Goal: Transaction & Acquisition: Purchase product/service

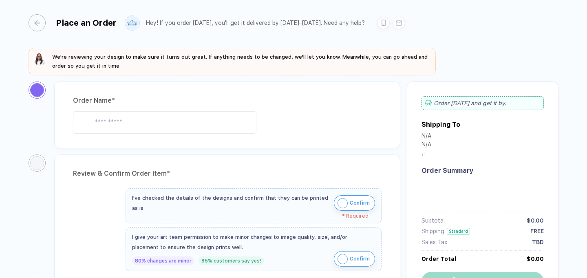
type input "******"
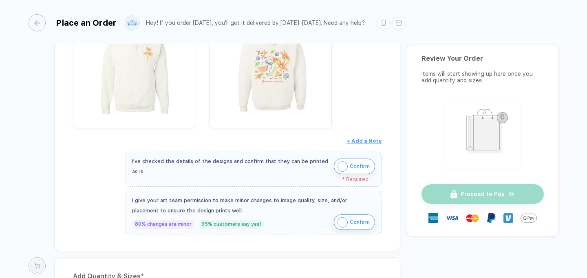
scroll to position [411, 0]
click at [327, 162] on div "I've checked the details of the designs and confirm that they can be printed as…" at bounding box center [231, 165] width 198 height 20
click at [343, 164] on img "button" at bounding box center [343, 165] width 10 height 10
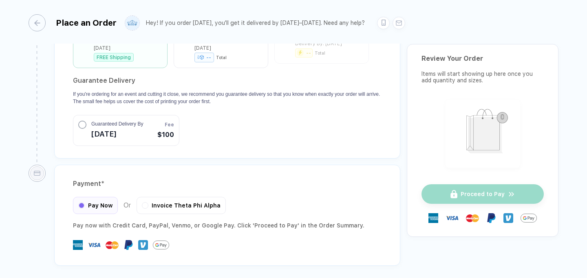
scroll to position [1093, 0]
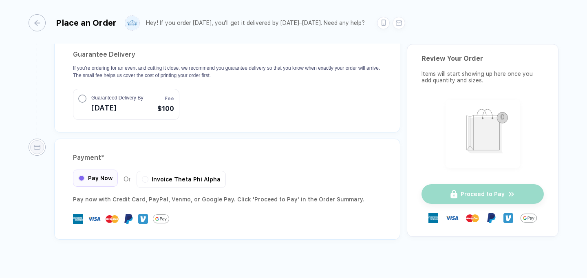
click at [98, 172] on div "Pay Now" at bounding box center [95, 178] width 45 height 17
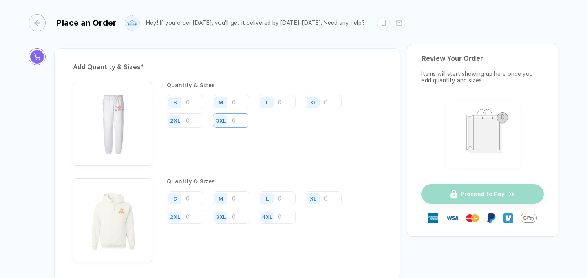
scroll to position [610, 0]
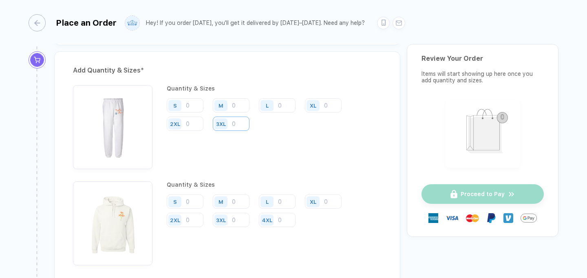
click at [238, 125] on input "number" at bounding box center [231, 124] width 37 height 14
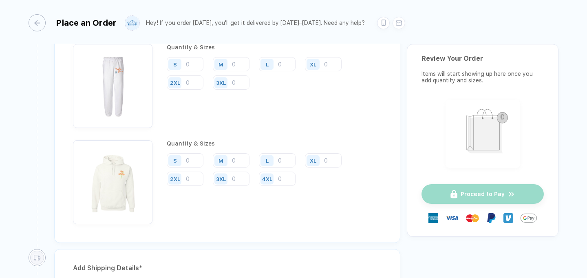
scroll to position [647, 0]
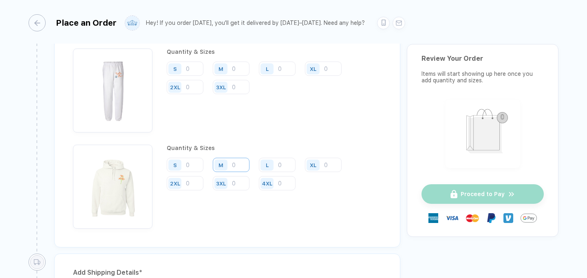
click at [236, 163] on input "number" at bounding box center [231, 165] width 37 height 14
click at [272, 145] on div "Quantity & Sizes" at bounding box center [274, 148] width 215 height 7
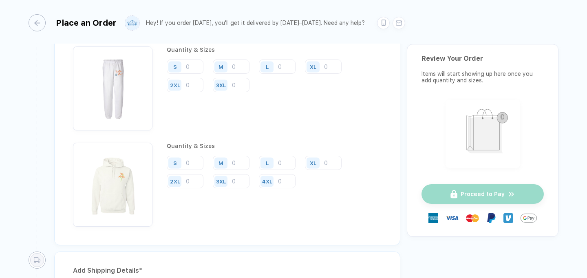
scroll to position [629, 0]
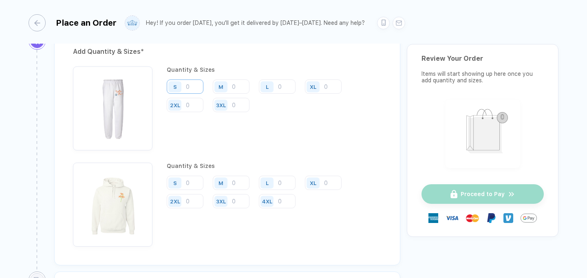
click at [196, 89] on input "number" at bounding box center [185, 87] width 37 height 14
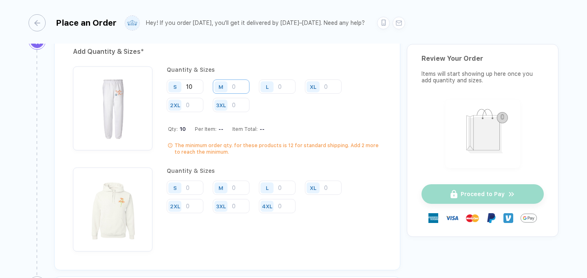
type input "10"
click at [238, 91] on input "number" at bounding box center [231, 87] width 37 height 14
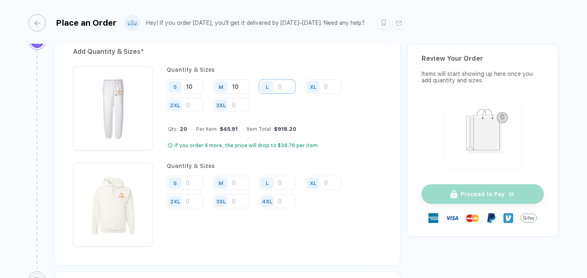
type input "10"
click at [280, 85] on input "number" at bounding box center [277, 87] width 37 height 14
type input "10"
click at [333, 87] on input "number" at bounding box center [323, 87] width 37 height 14
type input "10"
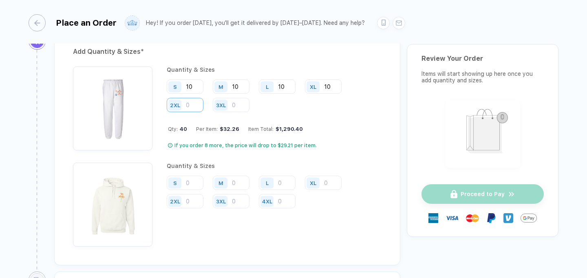
click at [197, 105] on input "number" at bounding box center [185, 105] width 37 height 14
type input "10"
click at [191, 182] on input "number" at bounding box center [185, 183] width 37 height 14
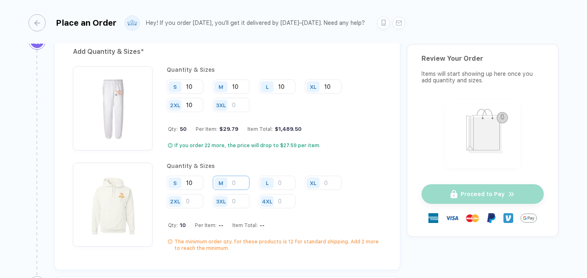
type input "10"
click at [238, 184] on input "number" at bounding box center [231, 183] width 37 height 14
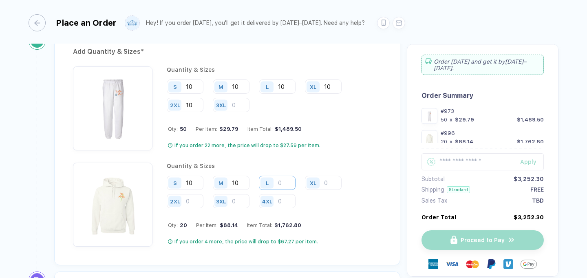
type input "10"
click at [288, 184] on input "number" at bounding box center [277, 183] width 37 height 14
type input "10"
click at [332, 181] on input "number" at bounding box center [323, 183] width 37 height 14
type input "10"
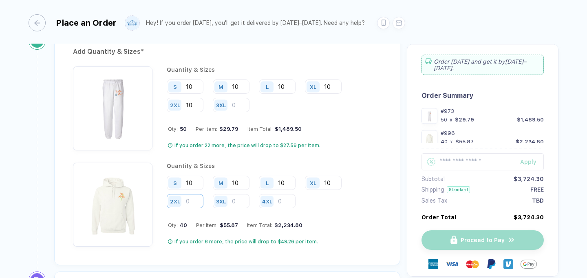
click at [187, 200] on input "number" at bounding box center [185, 201] width 37 height 14
type input "10"
click at [449, 163] on input "text" at bounding box center [483, 161] width 122 height 17
click at [199, 182] on input "10" at bounding box center [185, 183] width 37 height 14
type input "1"
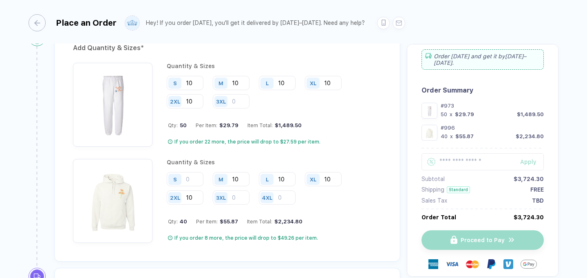
scroll to position [635, 0]
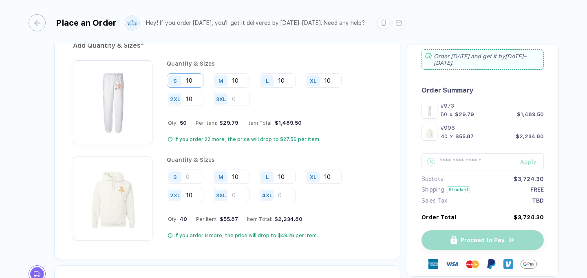
click at [194, 79] on input "10" at bounding box center [185, 80] width 37 height 14
type input "1"
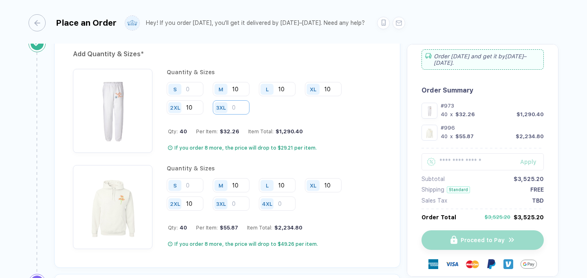
click at [235, 104] on input "number" at bounding box center [231, 107] width 37 height 14
type input "1"
click at [197, 95] on div "S" at bounding box center [188, 89] width 43 height 15
click at [196, 91] on input "number" at bounding box center [185, 89] width 37 height 14
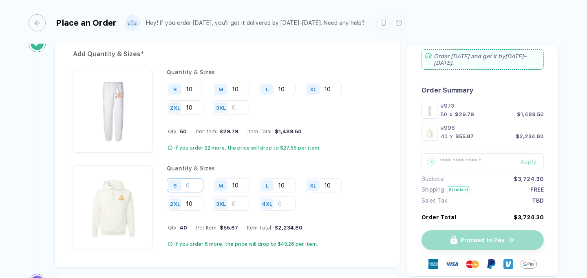
type input "10"
click at [194, 178] on input "number" at bounding box center [185, 185] width 37 height 14
type input "10"
click at [388, 136] on div "Add Quantity & Sizes * Quantity & Sizes S 10 M 10 L 10 XL 10 2XL 10 3XL Qty: 50…" at bounding box center [227, 151] width 346 height 233
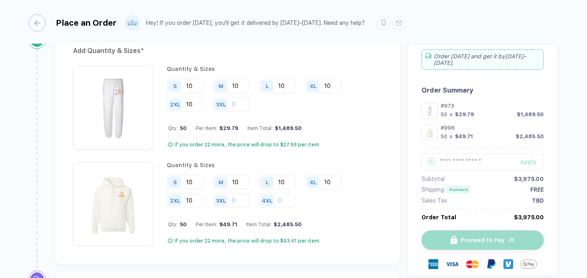
scroll to position [631, 0]
click at [430, 111] on button "button" at bounding box center [430, 111] width 16 height 16
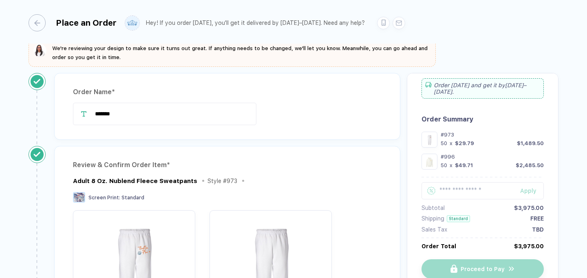
scroll to position [24, 0]
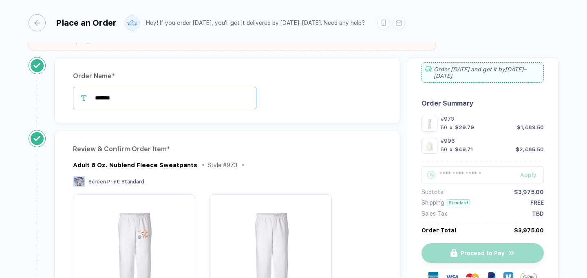
click at [127, 96] on input "******" at bounding box center [164, 98] width 183 height 22
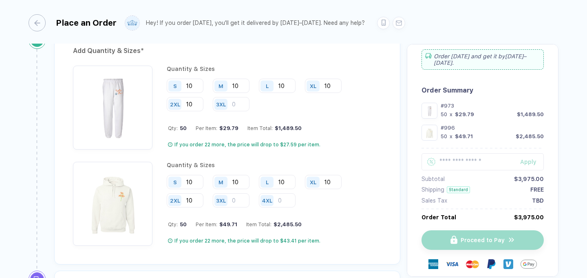
scroll to position [627, 0]
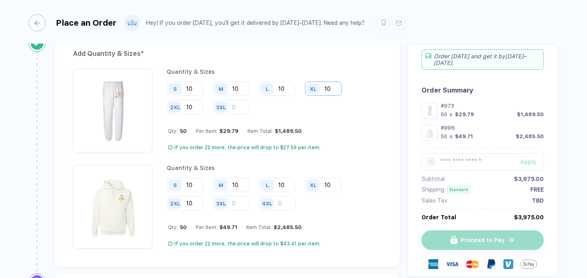
type input "******"
click at [330, 86] on input "10" at bounding box center [323, 89] width 37 height 14
type input "1"
type input "14"
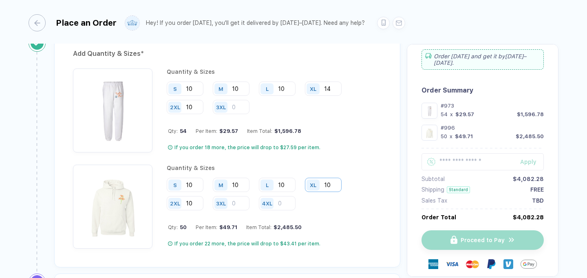
click at [327, 183] on input "10" at bounding box center [323, 185] width 37 height 14
type input "14"
click at [282, 182] on input "10" at bounding box center [277, 185] width 37 height 14
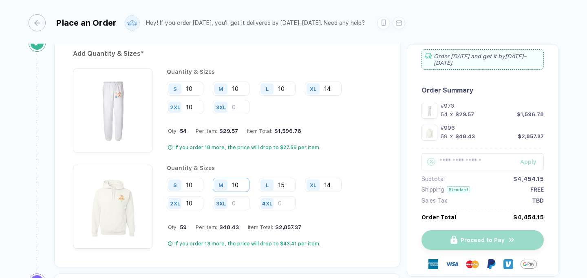
type input "15"
click at [239, 182] on input "10" at bounding box center [231, 185] width 37 height 14
click at [241, 182] on input "10" at bounding box center [231, 185] width 37 height 14
type input "1"
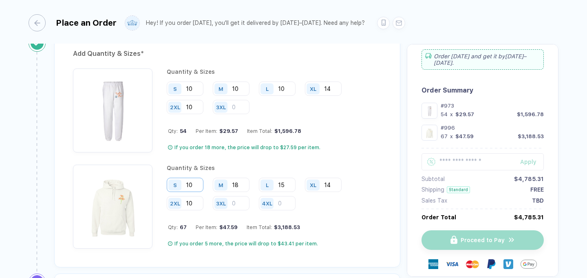
type input "18"
click at [197, 182] on input "10" at bounding box center [185, 185] width 37 height 14
click at [199, 204] on input "10" at bounding box center [185, 203] width 37 height 14
type input "1"
click at [192, 181] on input "10" at bounding box center [185, 185] width 37 height 14
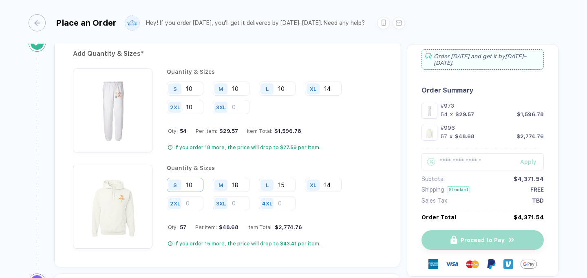
type input "1"
type input "6"
click at [197, 197] on input "number" at bounding box center [185, 203] width 37 height 14
type input "1"
click at [292, 183] on input "15" at bounding box center [277, 185] width 37 height 14
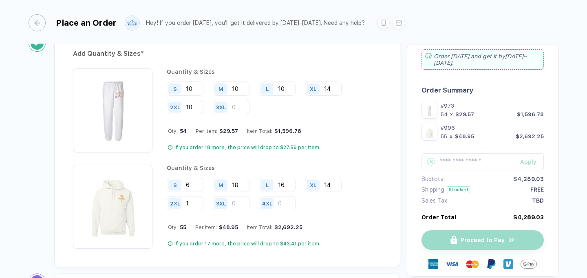
type input "16"
click at [343, 137] on div "Quantity & Sizes S 10 M 10 L 10 XL 14 2XL 10 3XL Qty: 54 Per Item: $29.57 Item …" at bounding box center [274, 110] width 215 height 84
click at [198, 87] on input "10" at bounding box center [185, 89] width 37 height 14
type input "1"
click at [239, 83] on input "10" at bounding box center [231, 89] width 37 height 14
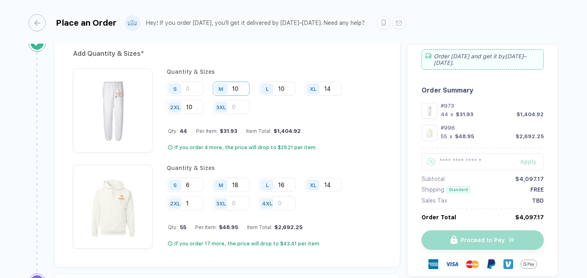
click at [238, 83] on input "10" at bounding box center [231, 89] width 37 height 14
type input "18"
click at [197, 91] on input "number" at bounding box center [185, 89] width 37 height 14
type input "11"
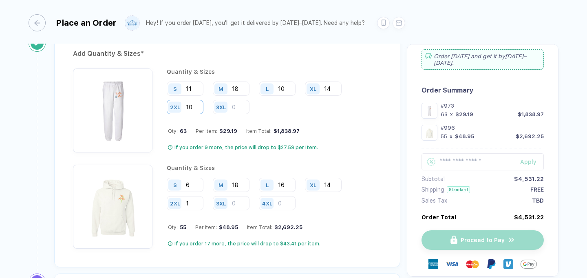
click at [196, 106] on input "10" at bounding box center [185, 107] width 37 height 14
type input "1"
click at [292, 87] on input "10" at bounding box center [277, 89] width 37 height 14
type input "17"
click at [338, 84] on input "14" at bounding box center [323, 89] width 37 height 14
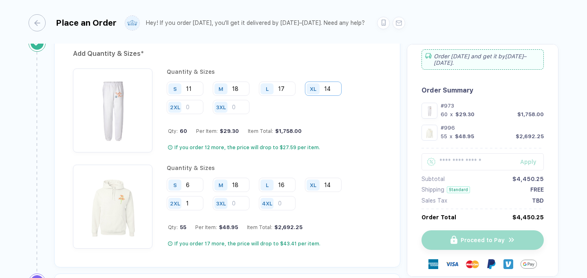
click at [338, 84] on input "14" at bounding box center [323, 89] width 37 height 14
type input "1"
click at [286, 87] on input "17" at bounding box center [277, 89] width 37 height 14
type input "19"
click at [194, 106] on input "number" at bounding box center [185, 107] width 37 height 14
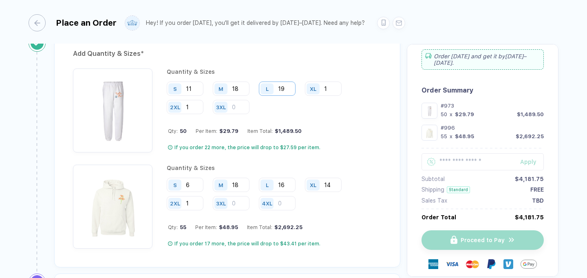
type input "1"
click at [286, 87] on input "19" at bounding box center [277, 89] width 37 height 14
type input "1"
type input "20"
click at [240, 86] on input "18" at bounding box center [231, 89] width 37 height 14
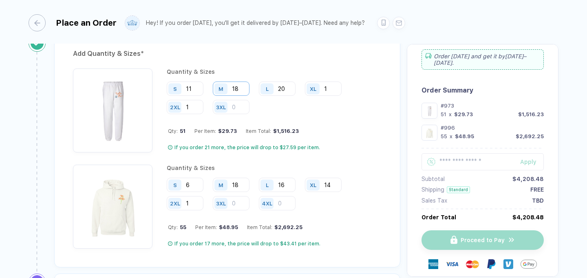
type input "1"
type input "20"
click at [291, 91] on input "20" at bounding box center [277, 89] width 37 height 14
type input "22"
click at [565, 185] on div "Place an Order Hey! If you order [DATE], you'll get it delivered by [DATE]–[DAT…" at bounding box center [293, 139] width 587 height 279
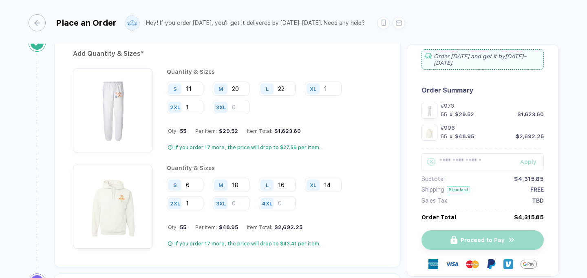
click at [361, 214] on div "Quantity & Sizes S 6 M 18 L 16 XL 14 2XL 1 3XL 4XL Qty: 55 Per Item: $48.95 Ite…" at bounding box center [274, 207] width 215 height 84
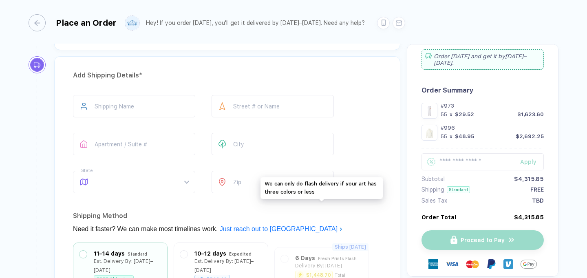
scroll to position [842, 0]
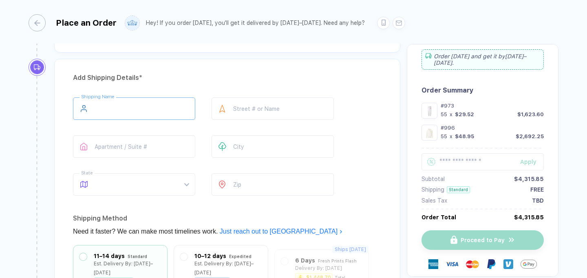
click at [105, 107] on input "text" at bounding box center [134, 108] width 122 height 22
type input "**********"
click at [296, 107] on input "text" at bounding box center [273, 108] width 122 height 22
type input "**********"
click at [156, 144] on input "text" at bounding box center [134, 146] width 122 height 22
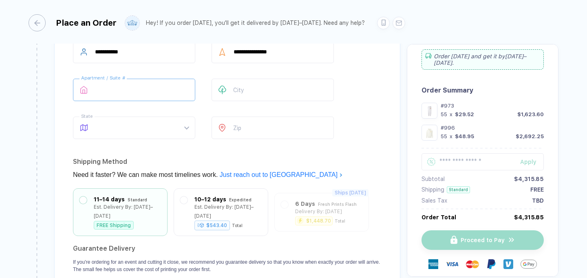
scroll to position [907, 0]
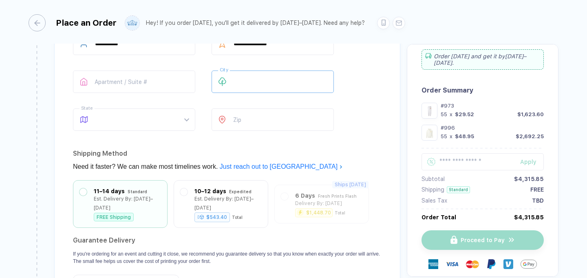
click at [267, 80] on input "text" at bounding box center [273, 82] width 122 height 22
type input "*********"
click at [269, 122] on input "number" at bounding box center [273, 119] width 122 height 22
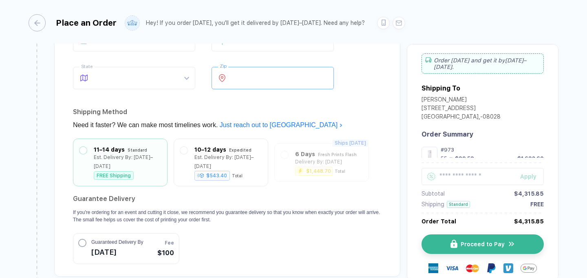
scroll to position [949, 0]
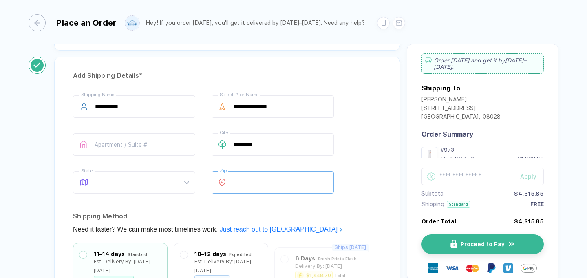
type input "*****"
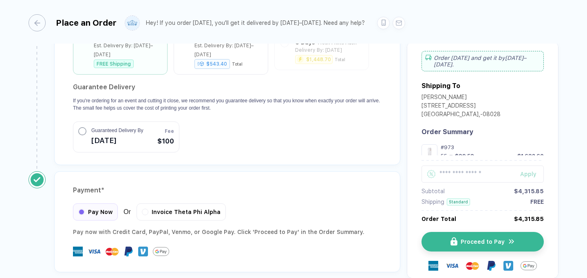
scroll to position [1093, 0]
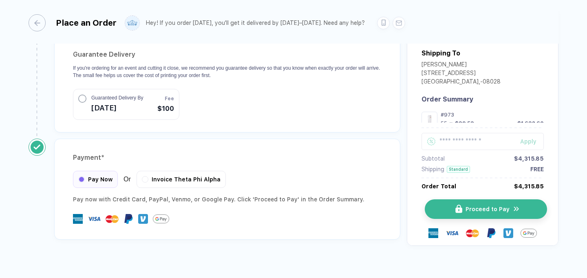
click at [507, 201] on button "Proceed to Pay" at bounding box center [486, 209] width 122 height 20
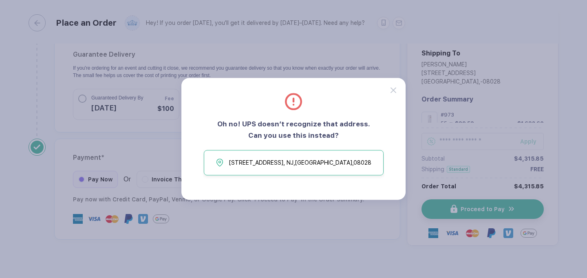
click at [296, 167] on span "[STREET_ADDRESS]" at bounding box center [300, 163] width 142 height 12
type input "**********"
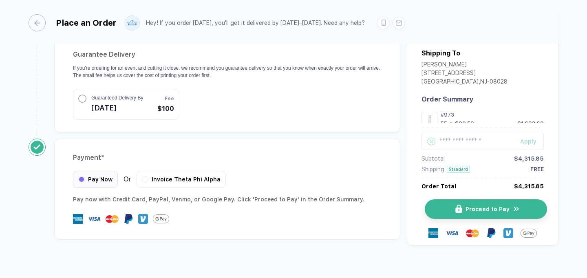
click at [522, 201] on button "Proceed to Pay" at bounding box center [486, 209] width 122 height 20
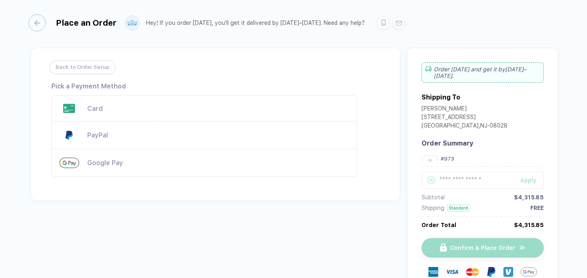
click at [158, 106] on div "Card" at bounding box center [218, 109] width 262 height 8
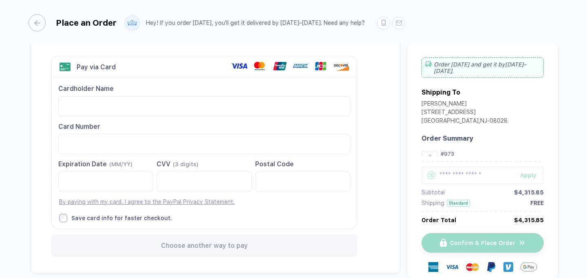
scroll to position [41, 0]
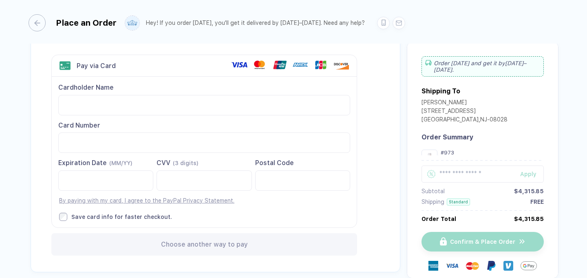
click at [127, 160] on span "(MM/YY)" at bounding box center [120, 163] width 23 height 7
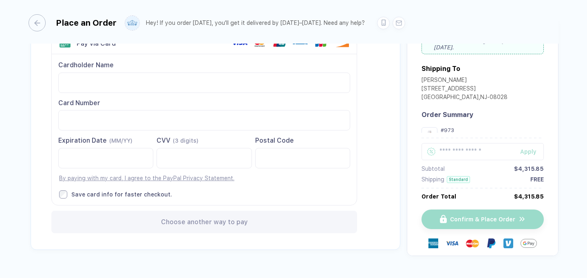
scroll to position [70, 0]
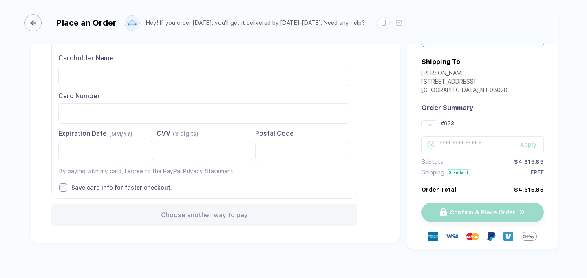
click at [39, 25] on div "button" at bounding box center [32, 22] width 17 height 17
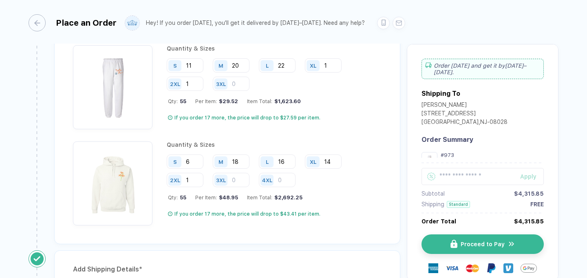
scroll to position [646, 0]
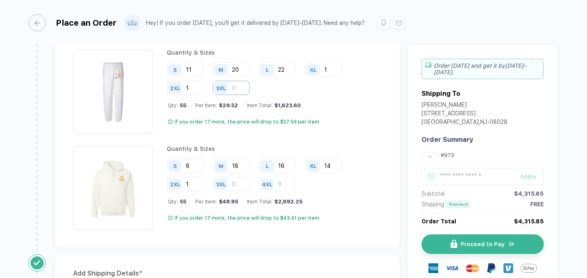
click at [236, 83] on input "number" at bounding box center [231, 88] width 37 height 14
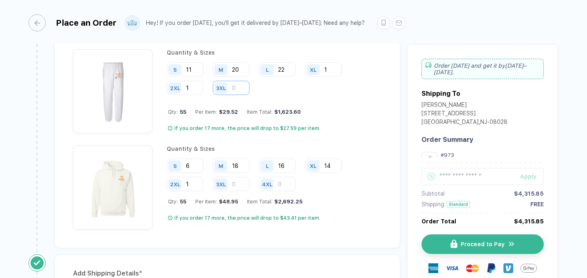
type input "1"
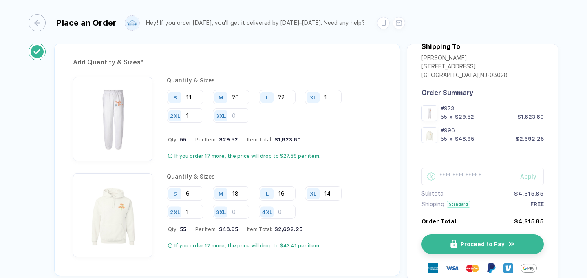
scroll to position [616, 0]
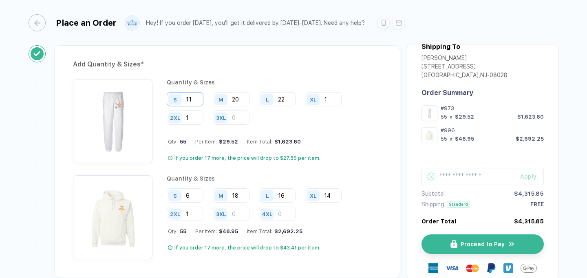
click at [198, 103] on input "11" at bounding box center [185, 99] width 37 height 14
type input "1"
click at [241, 102] on input "20" at bounding box center [231, 99] width 37 height 14
click at [197, 116] on input "1" at bounding box center [185, 117] width 37 height 14
click at [242, 97] on input "2" at bounding box center [231, 99] width 37 height 14
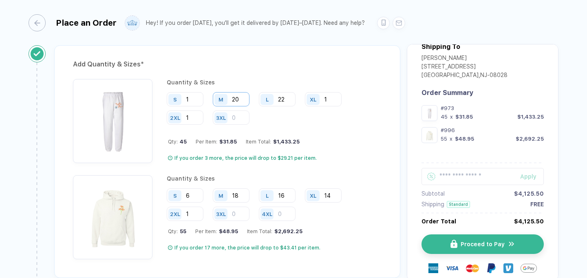
type input "2"
click at [192, 96] on input "1" at bounding box center [185, 99] width 37 height 14
type input "10"
click at [239, 103] on input "2" at bounding box center [231, 99] width 37 height 14
click at [244, 101] on input "20" at bounding box center [231, 99] width 37 height 14
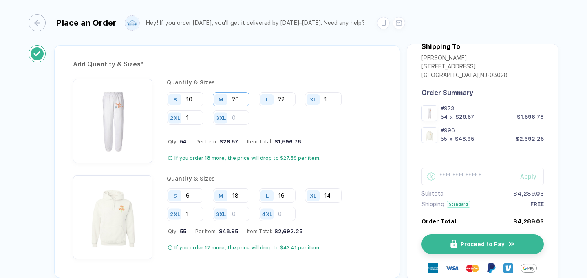
type input "2"
type input "18"
click at [196, 99] on input "10" at bounding box center [185, 99] width 37 height 14
type input "10"
click at [287, 99] on input "22" at bounding box center [277, 99] width 37 height 14
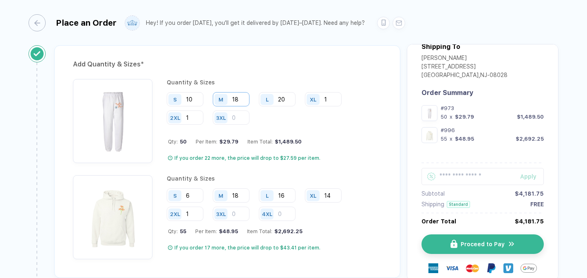
type input "20"
click at [241, 97] on input "18" at bounding box center [231, 99] width 37 height 14
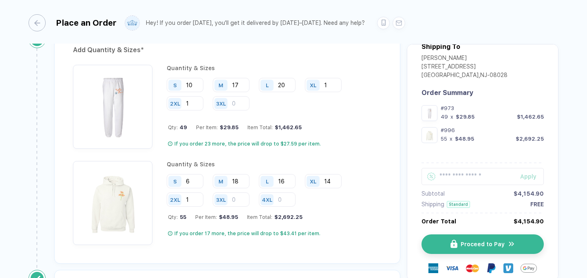
scroll to position [636, 0]
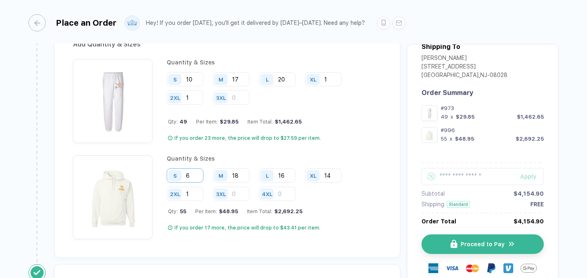
type input "17"
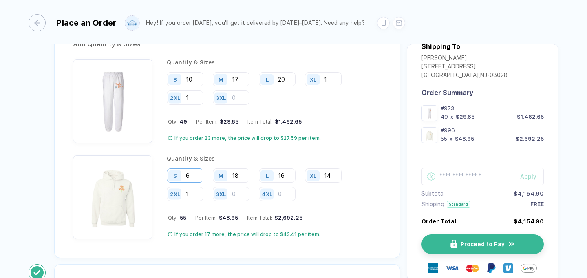
click at [192, 174] on input "6" at bounding box center [185, 175] width 37 height 14
type input "5"
click at [239, 172] on input "18" at bounding box center [231, 175] width 37 height 14
type input "16"
click at [293, 172] on input "16" at bounding box center [277, 175] width 37 height 14
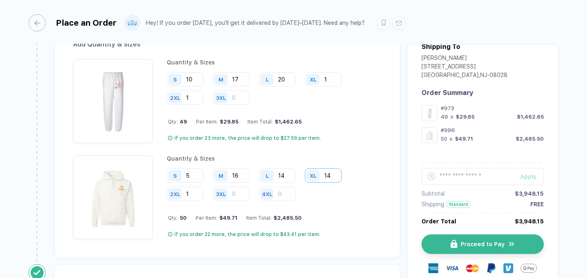
type input "14"
click at [337, 174] on input "14" at bounding box center [323, 175] width 37 height 14
type input "13"
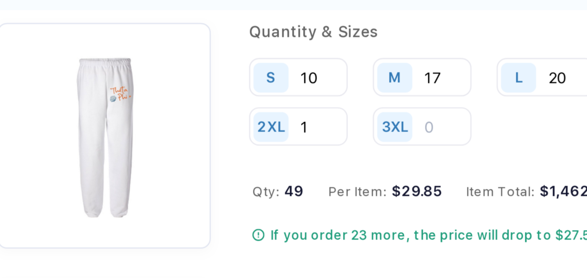
scroll to position [648, 0]
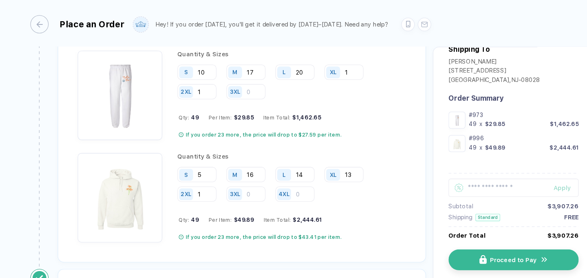
click at [384, 113] on div "Add Quantity & Sizes * Quantity & Sizes S 10 M 17 L 20 XL 1 2XL 1 3XL Qty: 49 P…" at bounding box center [227, 130] width 346 height 233
